Goal: Find specific page/section

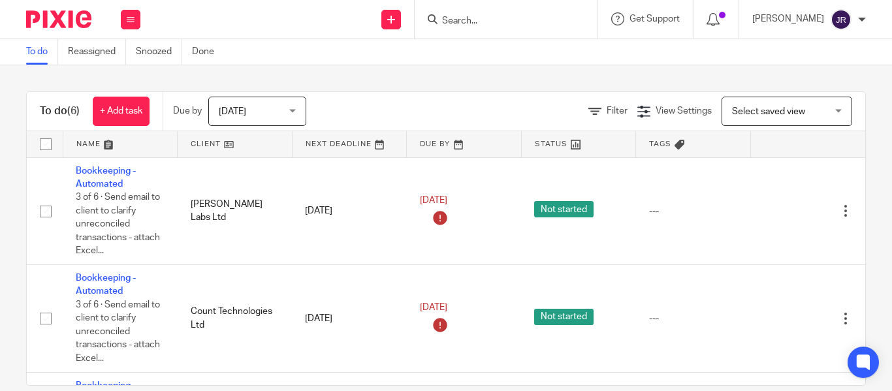
click at [490, 5] on div at bounding box center [506, 19] width 183 height 39
click at [496, 21] on input "Search" at bounding box center [500, 22] width 118 height 12
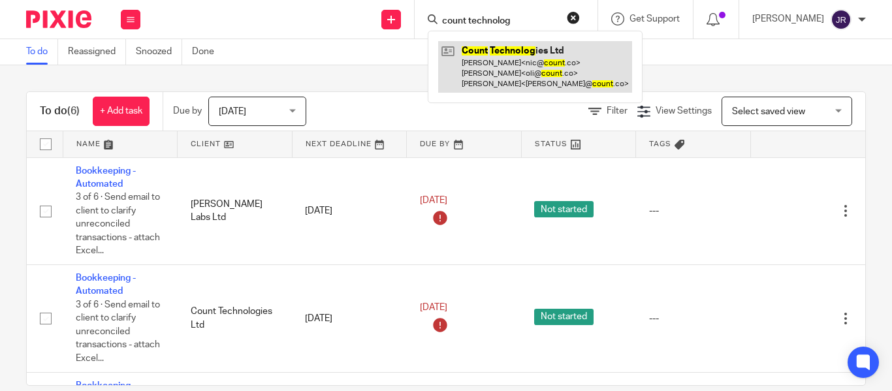
type input "count technolog"
click at [486, 61] on link at bounding box center [535, 67] width 194 height 52
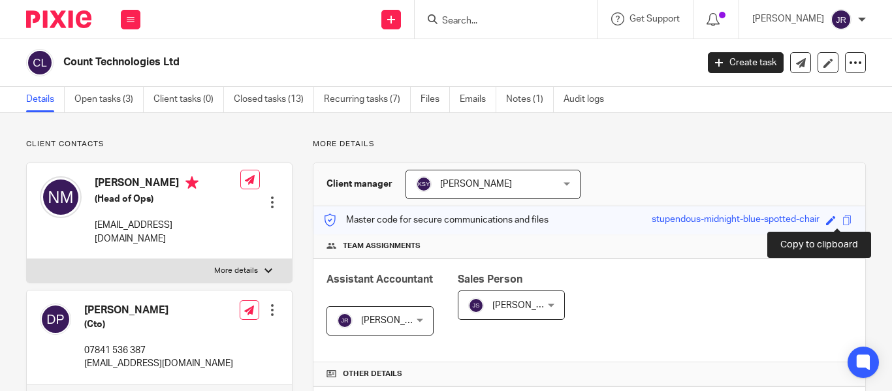
click at [842, 222] on span at bounding box center [847, 220] width 10 height 10
